Goal: Information Seeking & Learning: Understand process/instructions

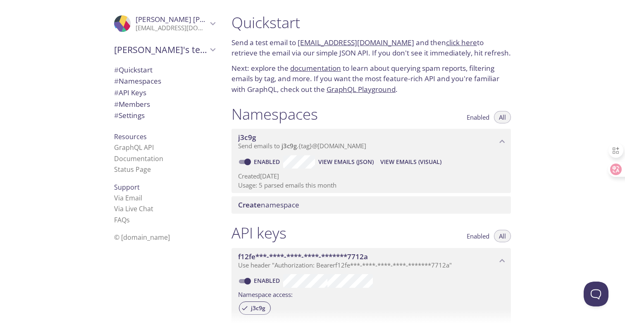
click at [419, 73] on p "Next: explore the documentation to learn about querying spam reports, filtering…" at bounding box center [372, 79] width 280 height 32
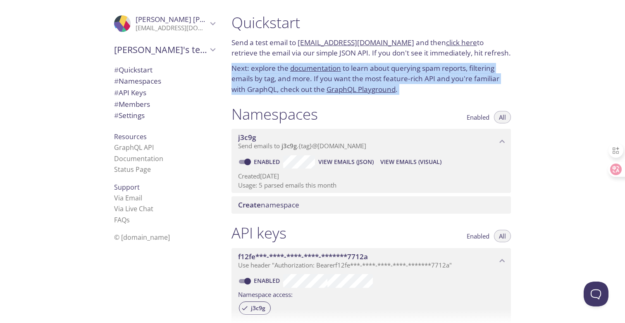
click at [419, 73] on p "Next: explore the documentation to learn about querying spam reports, filtering…" at bounding box center [372, 79] width 280 height 32
click at [419, 115] on div "Namespaces Enabled All" at bounding box center [372, 115] width 280 height 21
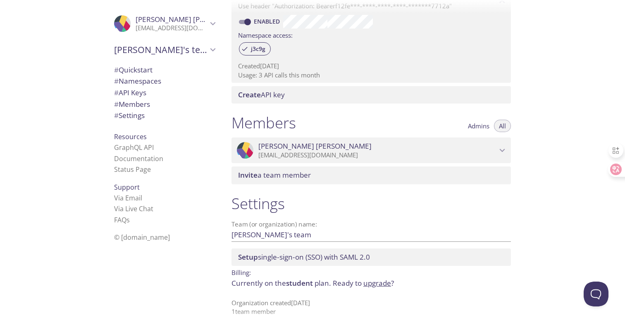
scroll to position [265, 0]
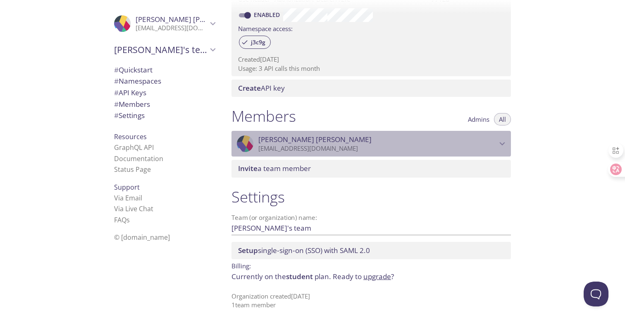
click at [395, 146] on p "[EMAIL_ADDRESS][DOMAIN_NAME]" at bounding box center [377, 148] width 239 height 8
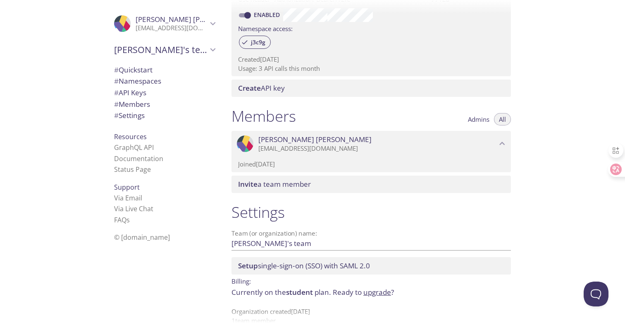
click at [539, 143] on div "Quickstart Send a test email to [EMAIL_ADDRESS][DOMAIN_NAME] and then click her…" at bounding box center [425, 161] width 400 height 323
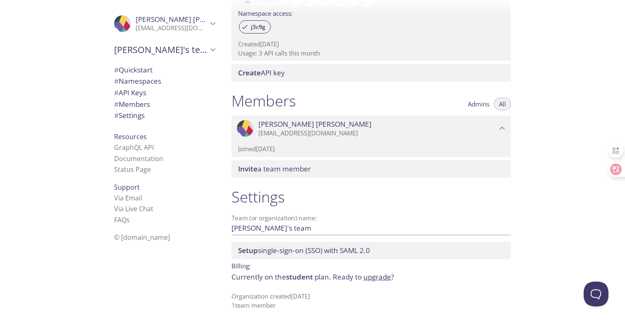
scroll to position [280, 0]
click at [254, 229] on input "[PERSON_NAME]'s team" at bounding box center [358, 229] width 253 height 14
click at [177, 287] on div ".cls-1 { fill: #6d5ca8; } .cls-2 { fill: #3fc191; } .cls-3 { fill: #3b4752; } .…" at bounding box center [163, 161] width 124 height 323
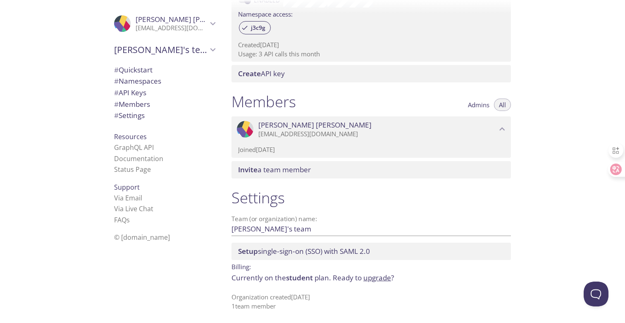
click at [303, 279] on span "student" at bounding box center [299, 278] width 27 height 10
click at [203, 290] on div ".cls-1 { fill: #6d5ca8; } .cls-2 { fill: #3fc191; } .cls-3 { fill: #3b4752; } .…" at bounding box center [163, 161] width 124 height 323
drag, startPoint x: 343, startPoint y: 297, endPoint x: 209, endPoint y: 296, distance: 134.0
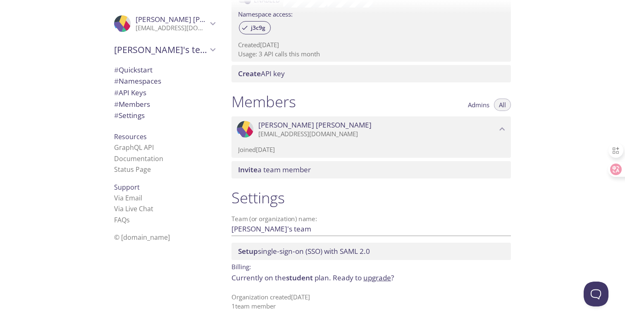
click at [209, 296] on div ".cls-1 { fill: #6d5ca8; } .cls-2 { fill: #3fc191; } .cls-3 { fill: #3b4752; } .…" at bounding box center [312, 161] width 625 height 323
click at [159, 51] on span "[PERSON_NAME]'s team" at bounding box center [160, 50] width 93 height 12
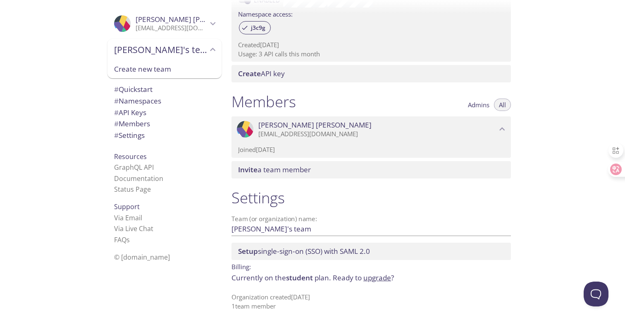
click at [65, 98] on div ".cls-1 { fill: #6d5ca8; } .cls-2 { fill: #3fc191; } .cls-3 { fill: #3b4752; } .…" at bounding box center [112, 161] width 225 height 323
click at [187, 23] on span "[PERSON_NAME]" at bounding box center [172, 19] width 72 height 9
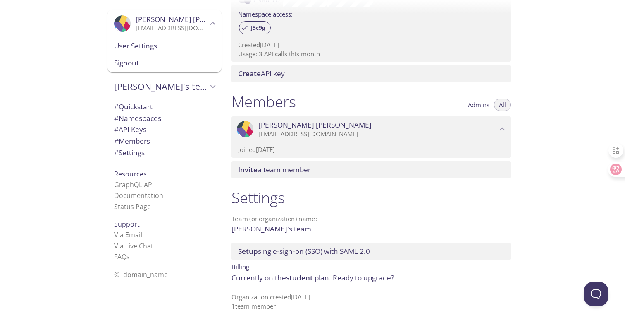
click at [71, 107] on div ".cls-1 { fill: #6d5ca8; } .cls-2 { fill: #3fc191; } .cls-3 { fill: #3b4752; } .…" at bounding box center [112, 161] width 225 height 323
